Goal: Transaction & Acquisition: Download file/media

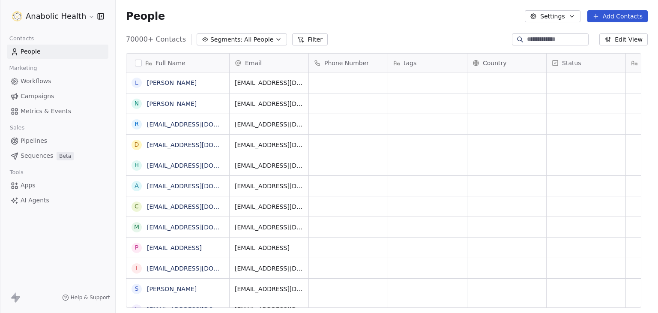
click at [337, 35] on div "70000+ Contacts Segments: All People Filter Edit View" at bounding box center [387, 40] width 542 height 14
click at [137, 60] on button "button" at bounding box center [138, 63] width 7 height 7
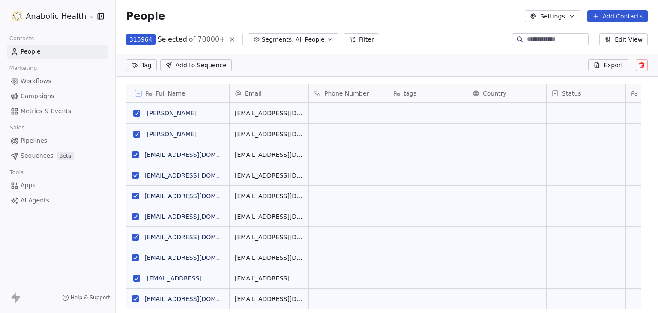
scroll to position [238, 529]
click at [605, 67] on span "Export" at bounding box center [613, 65] width 20 height 9
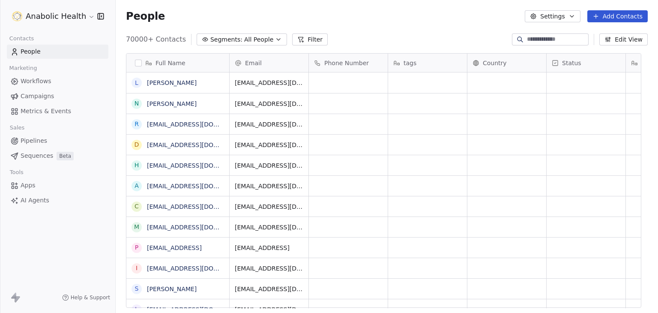
click at [535, 15] on button "Settings" at bounding box center [552, 16] width 55 height 12
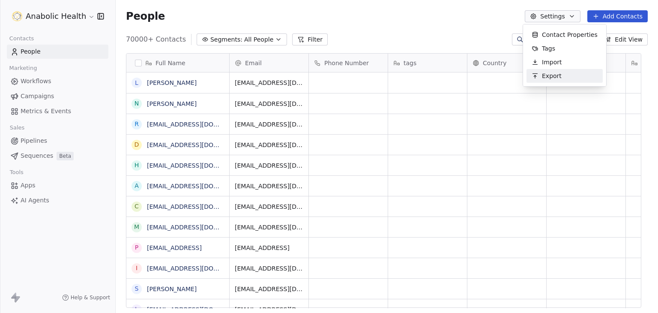
click at [549, 78] on span "Export" at bounding box center [552, 76] width 20 height 9
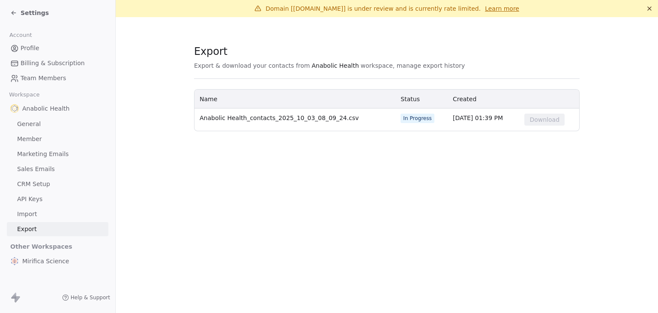
click at [18, 11] on div "Settings" at bounding box center [29, 13] width 39 height 9
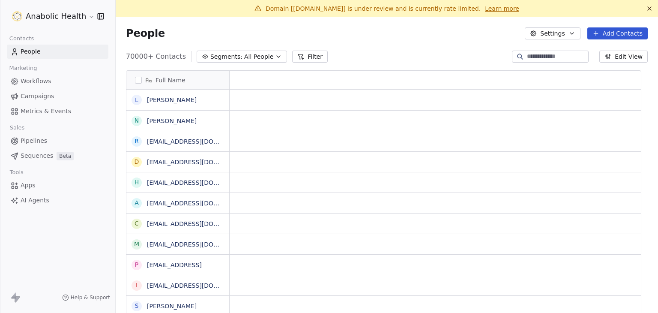
scroll to position [7, 7]
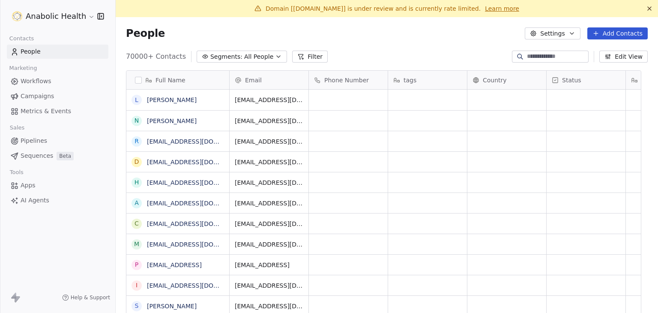
click at [540, 33] on button "Settings" at bounding box center [552, 33] width 55 height 12
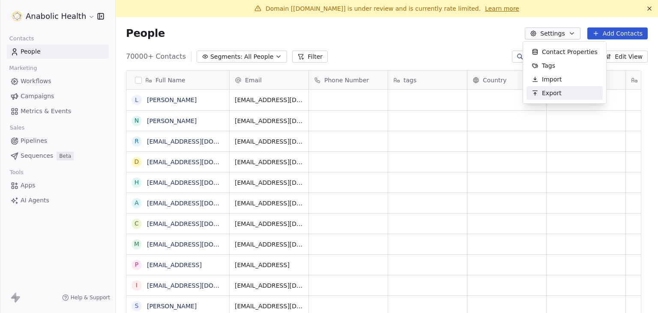
click at [545, 92] on span "Export" at bounding box center [552, 93] width 20 height 9
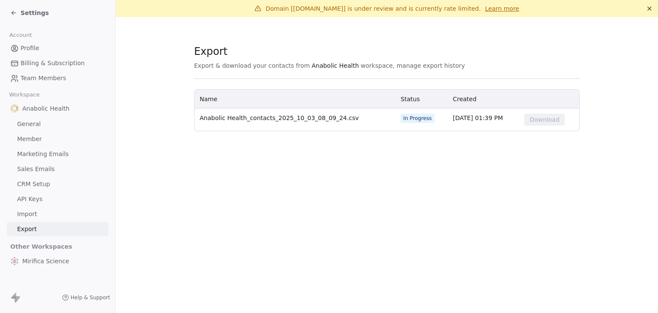
click at [495, 182] on div "Domain [anabolichealth.com] is under review and is currently rate limited. Lear…" at bounding box center [387, 156] width 542 height 313
click at [436, 145] on section "Export Export & download your contacts from Anabolic Health workspace, manage e…" at bounding box center [387, 87] width 542 height 141
click at [536, 121] on button "Download" at bounding box center [544, 119] width 40 height 12
click at [18, 11] on div "Settings" at bounding box center [29, 13] width 39 height 9
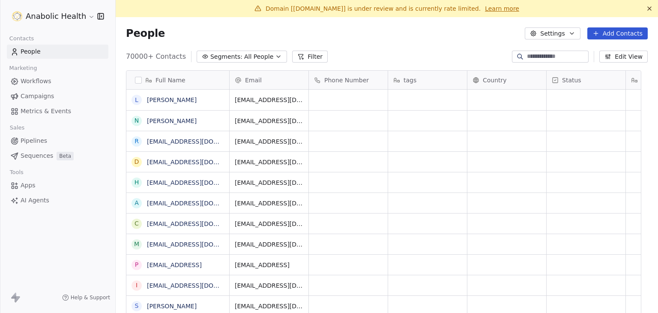
scroll to position [268, 529]
click at [72, 15] on html "Anabolic Health Contacts People Marketing Workflows Campaigns Metrics & Events …" at bounding box center [329, 156] width 658 height 313
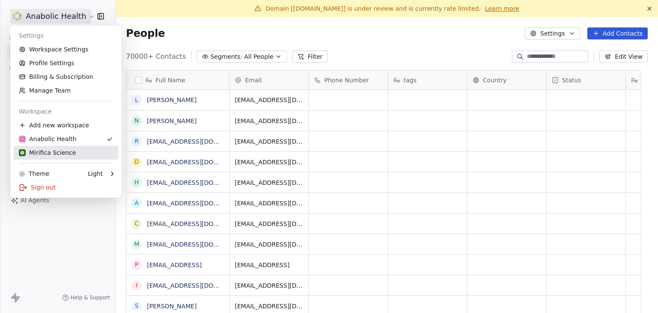
click at [62, 146] on link "Mirifica Science" at bounding box center [66, 153] width 104 height 14
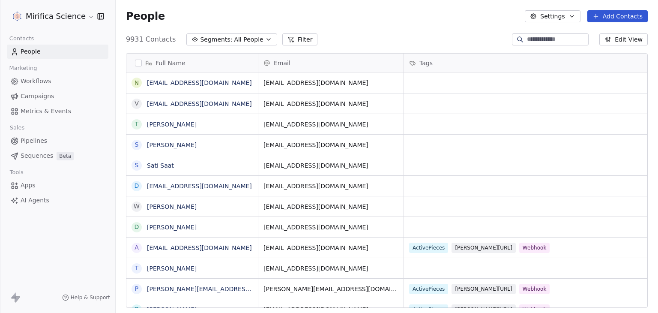
scroll to position [268, 535]
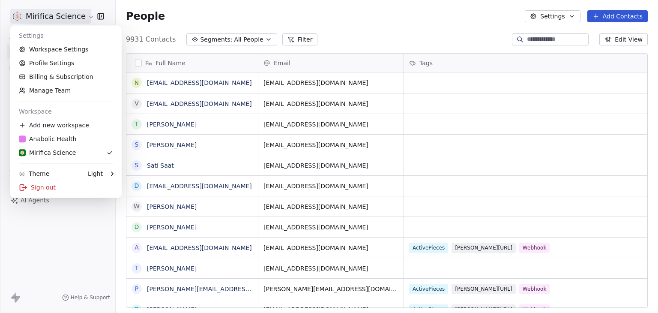
click at [75, 13] on html "Mirifica Science Contacts People Marketing Workflows Campaigns Metrics & Events…" at bounding box center [329, 156] width 658 height 313
click at [60, 140] on div "Anabolic Health" at bounding box center [47, 138] width 57 height 9
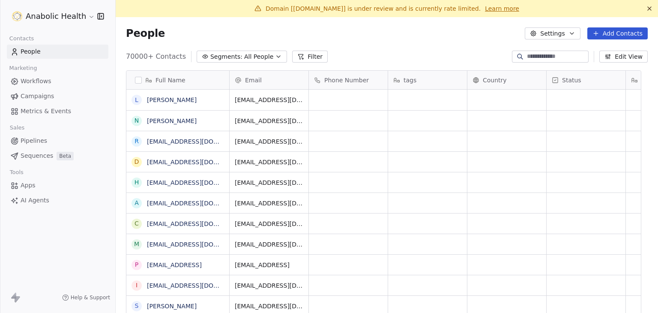
scroll to position [268, 529]
click at [58, 19] on html "Anabolic Health Contacts People Marketing Workflows Campaigns Metrics & Events …" at bounding box center [329, 156] width 658 height 313
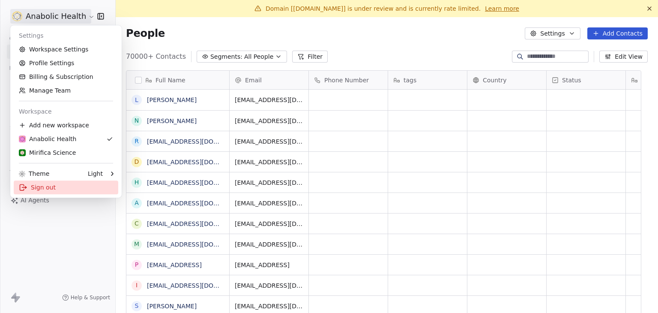
click at [40, 187] on div "Sign out" at bounding box center [66, 187] width 104 height 14
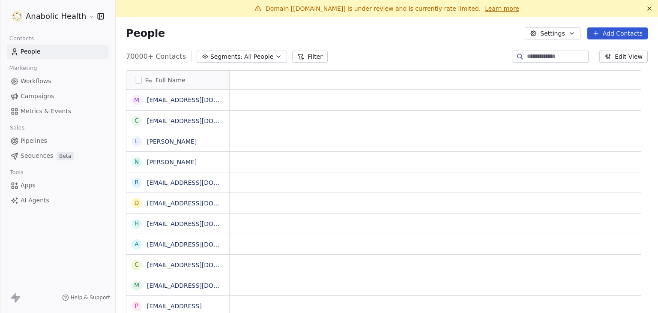
scroll to position [7, 7]
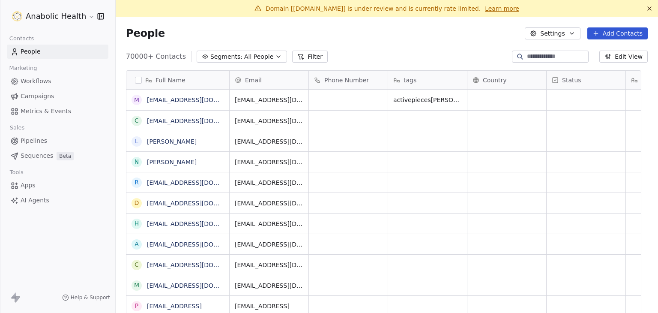
click at [58, 19] on html "Anabolic Health Contacts People Marketing Workflows Campaigns Metrics & Events …" at bounding box center [329, 156] width 658 height 313
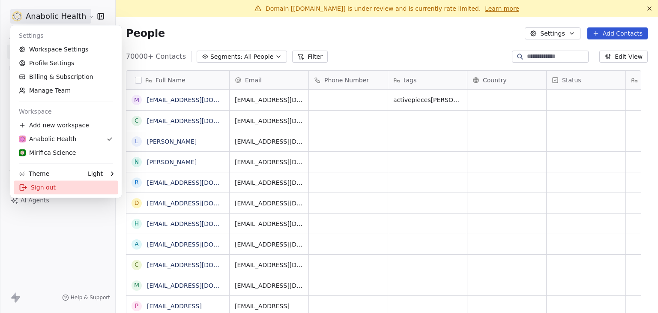
click at [43, 187] on div "Sign out" at bounding box center [66, 187] width 104 height 14
